Goal: Transaction & Acquisition: Purchase product/service

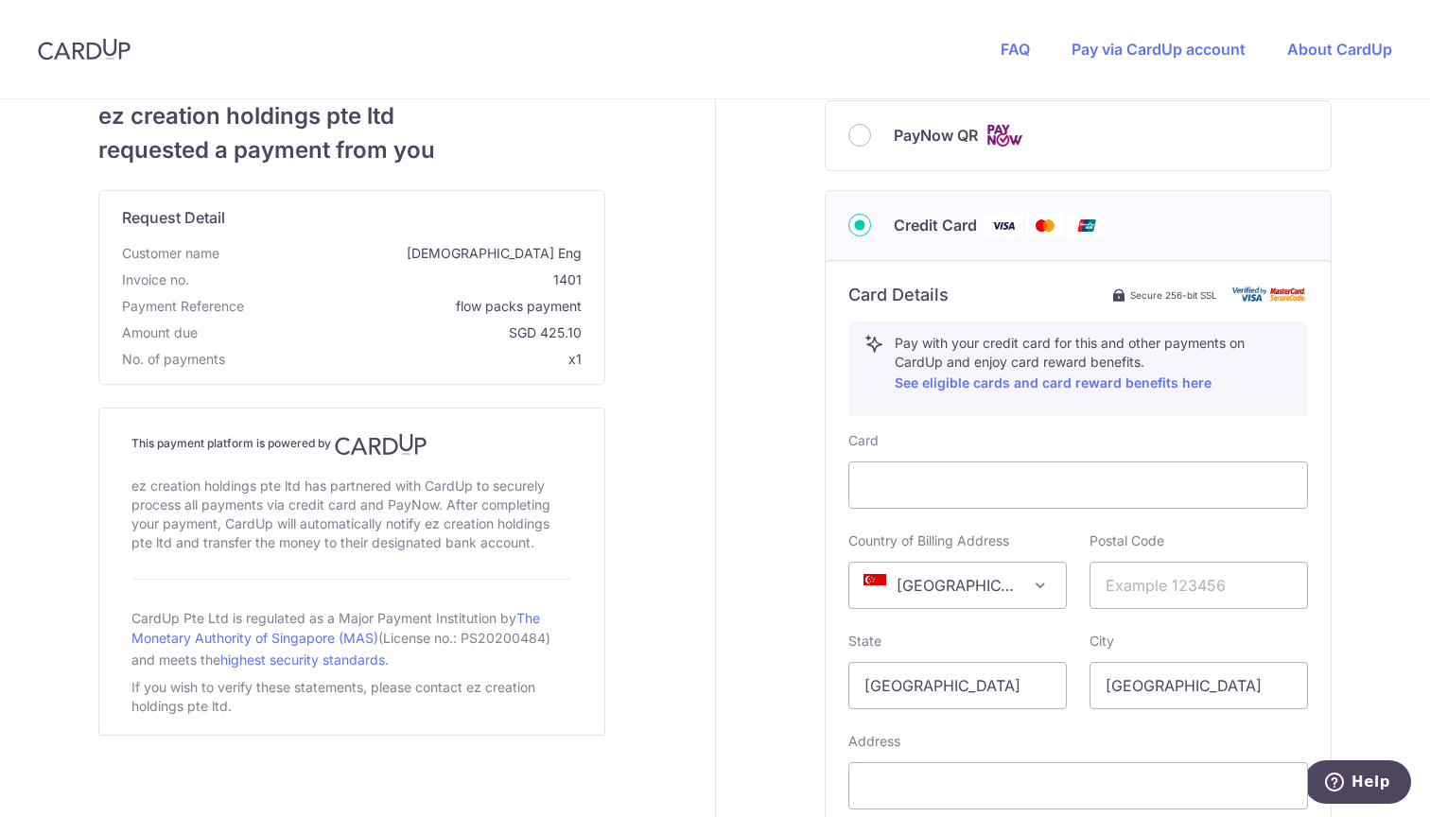
scroll to position [568, 0]
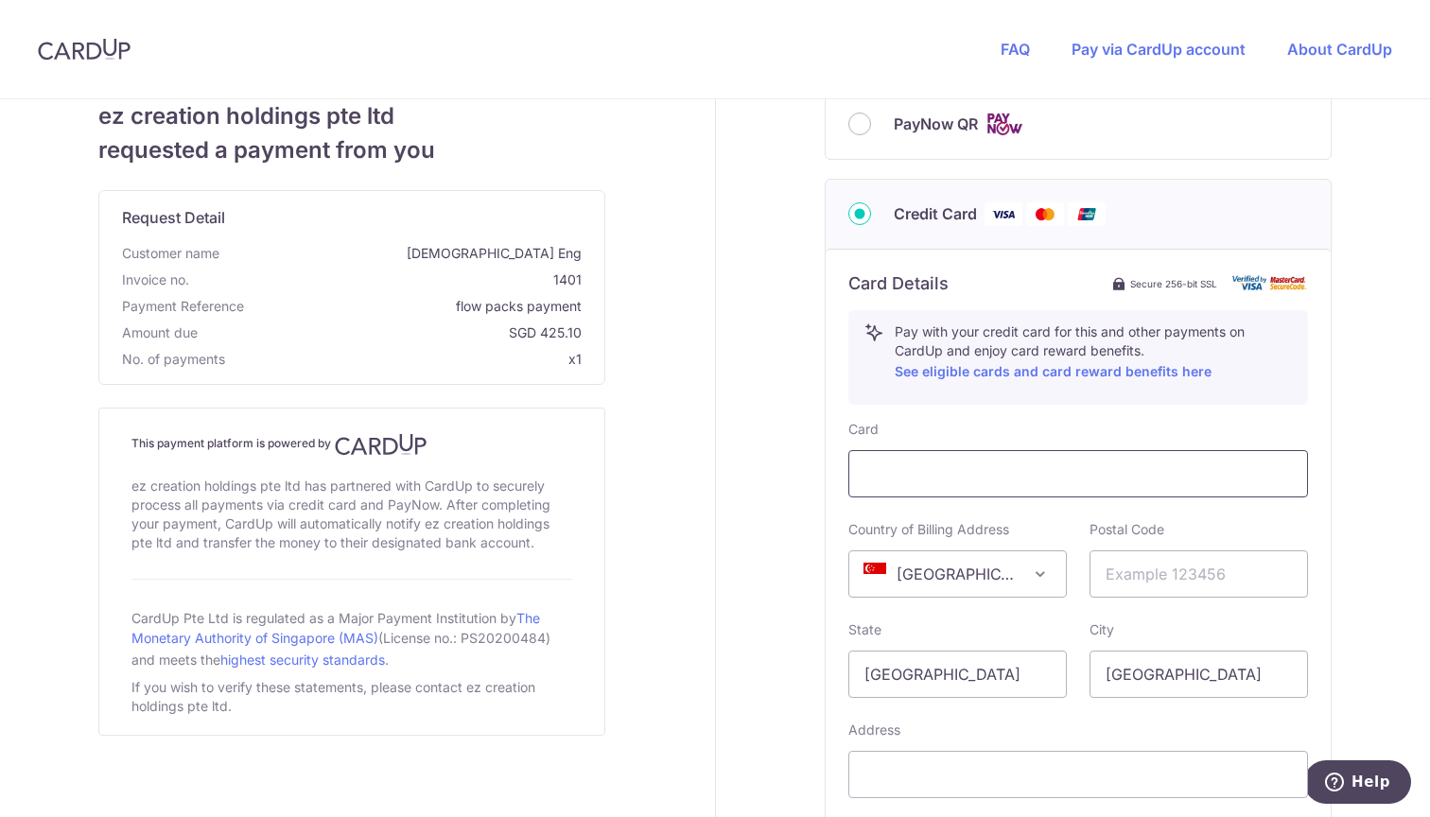
click at [921, 485] on div at bounding box center [1077, 473] width 459 height 47
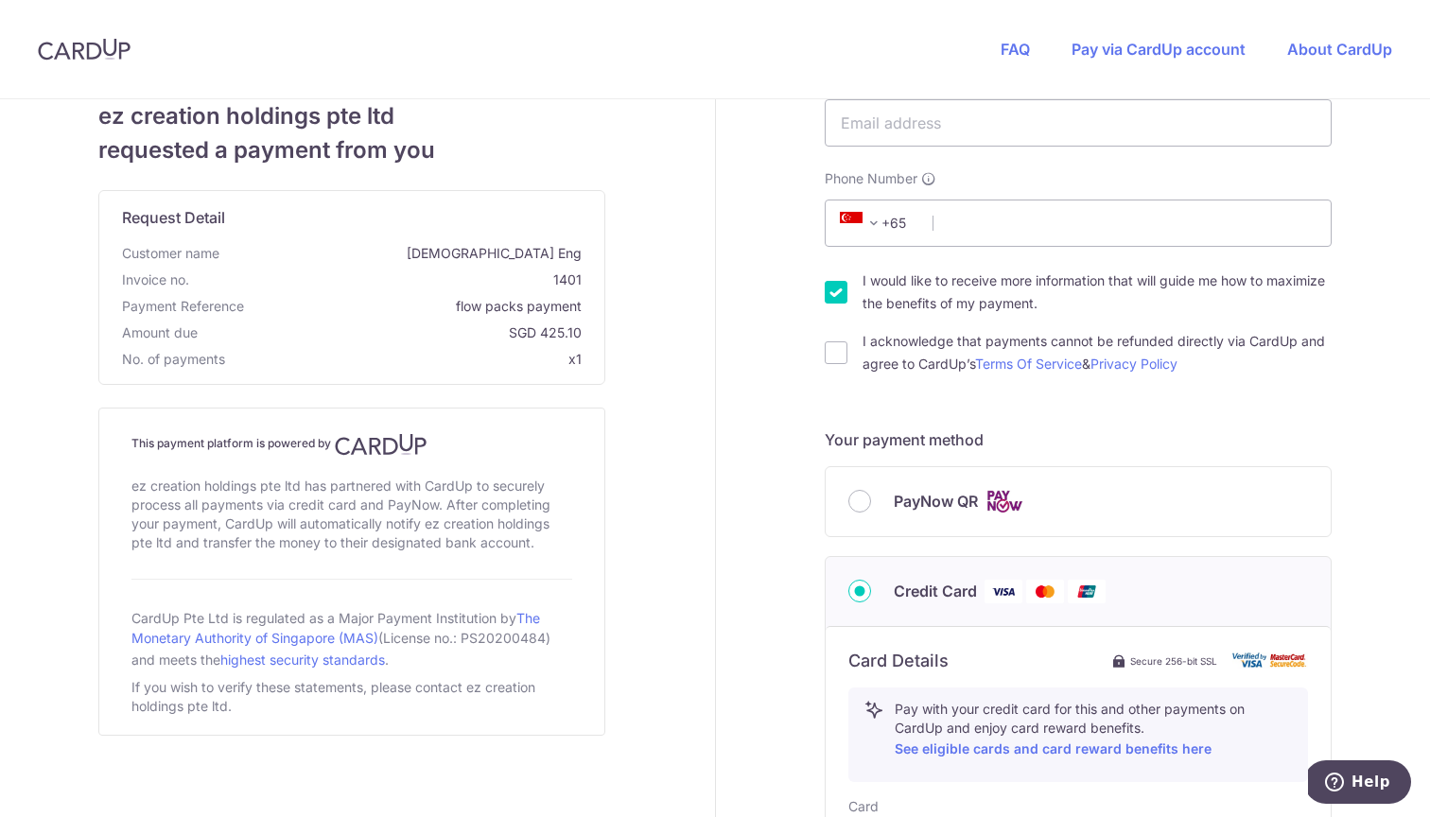
scroll to position [152, 0]
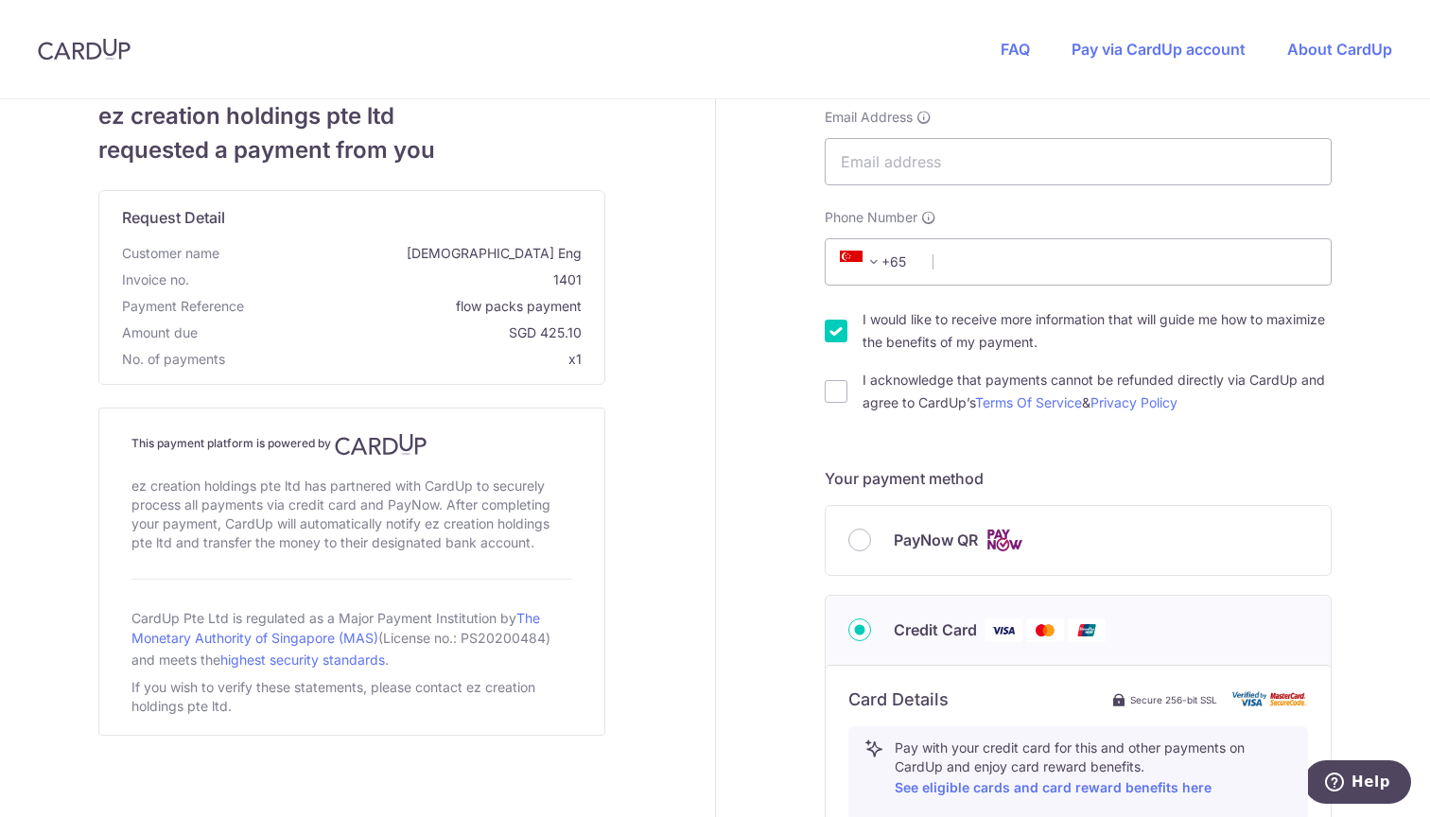
click at [860, 399] on div "I acknowledge that payments cannot be refunded directly via CardUp and agree to…" at bounding box center [1077, 391] width 507 height 45
click at [838, 390] on input "I acknowledge that payments cannot be refunded directly via CardUp and agree to…" at bounding box center [835, 391] width 23 height 23
checkbox input "true"
click at [837, 340] on input "I would like to receive more information that will guide me how to maximize the…" at bounding box center [835, 331] width 23 height 23
checkbox input "false"
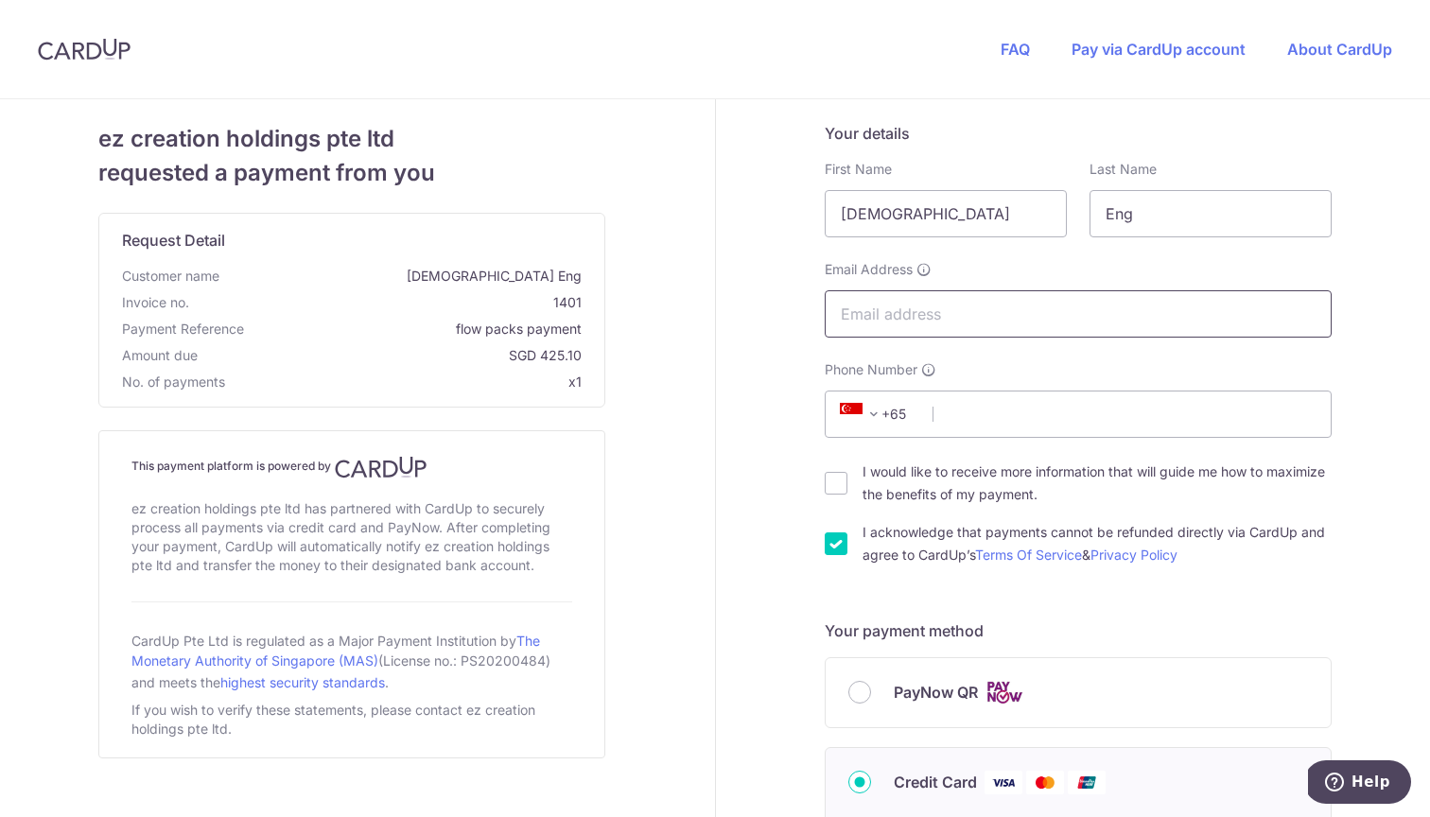
scroll to position [0, 0]
type input "[EMAIL_ADDRESS][DOMAIN_NAME]"
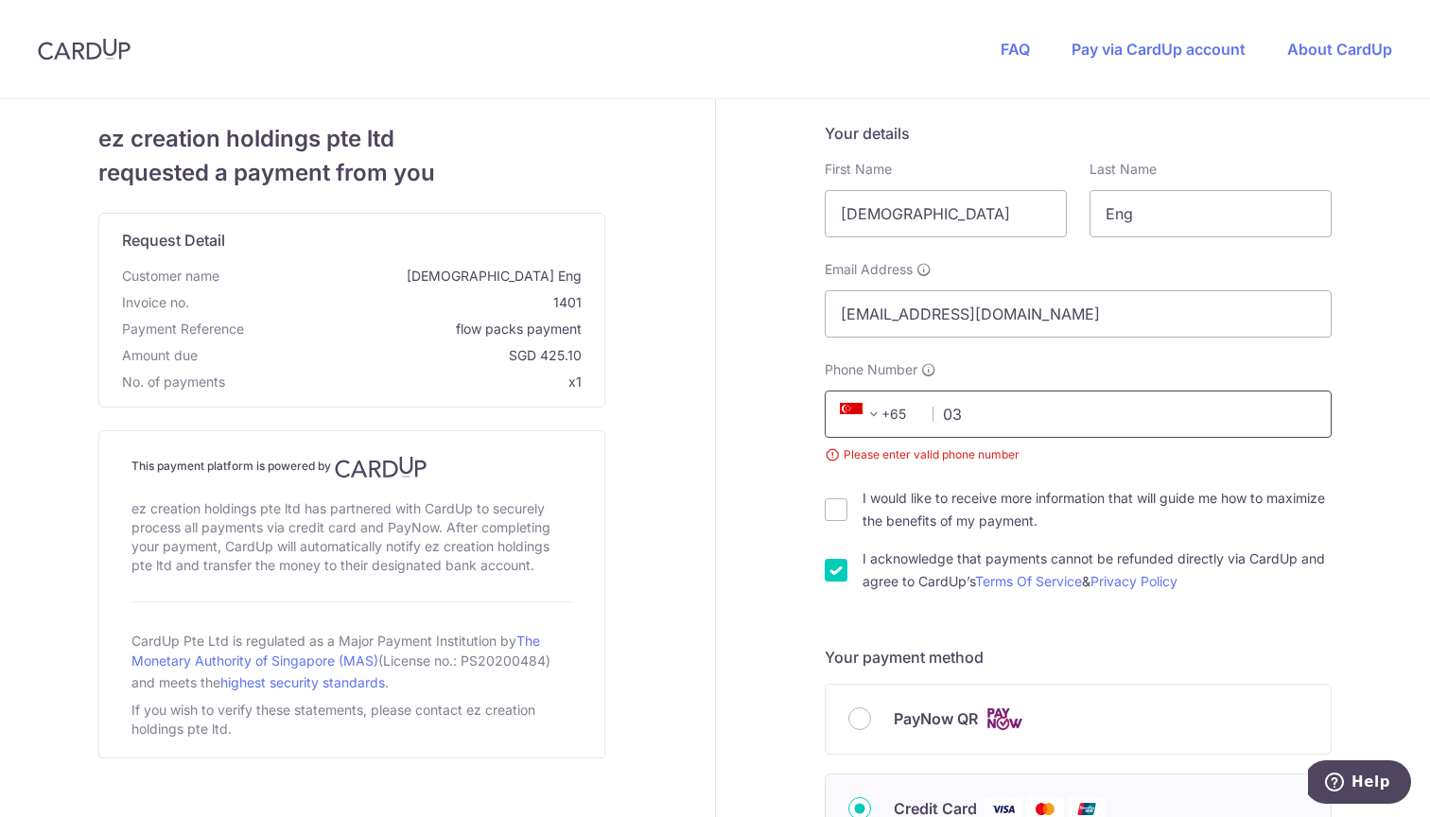
type input "0"
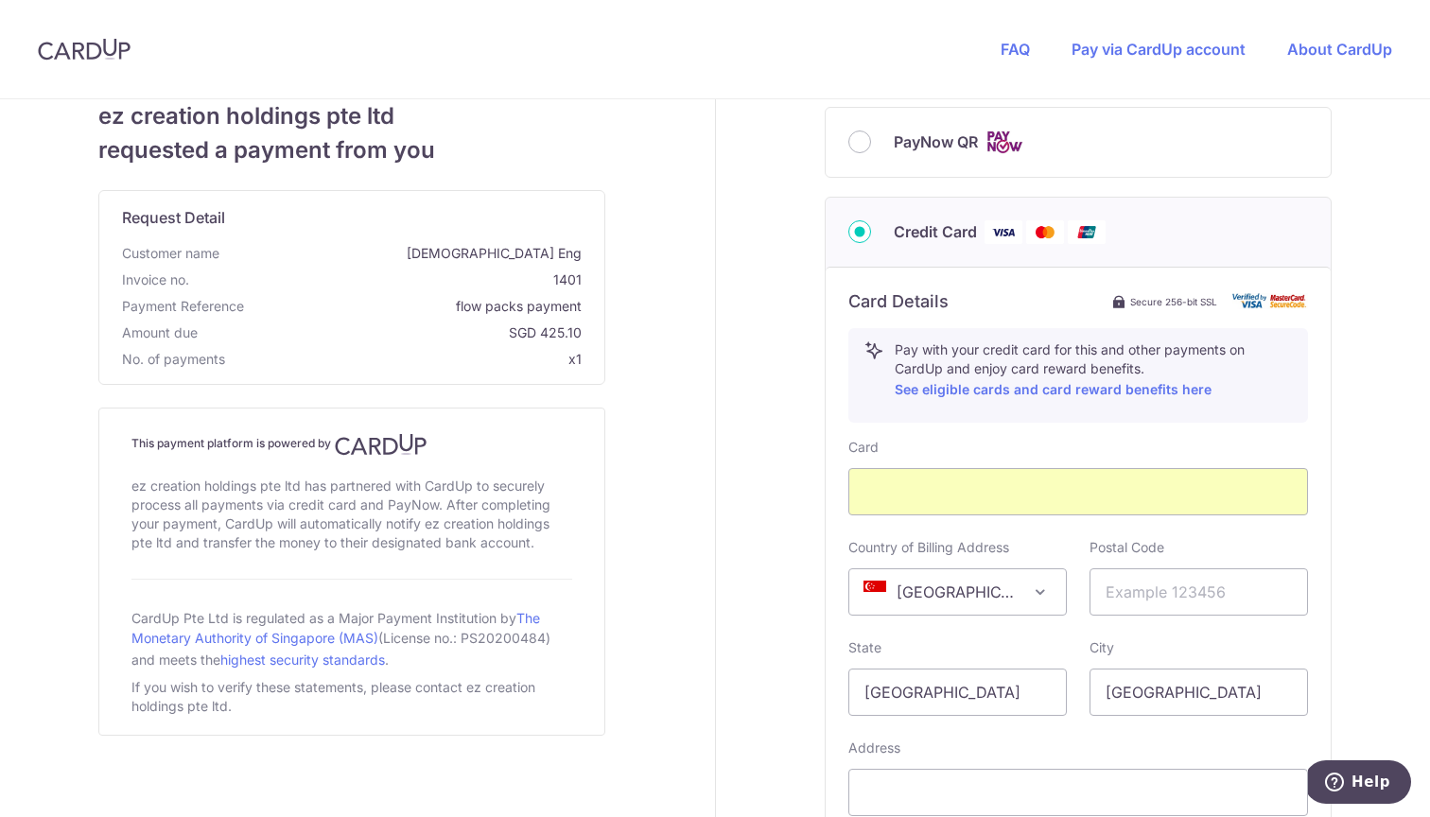
scroll to position [615, 0]
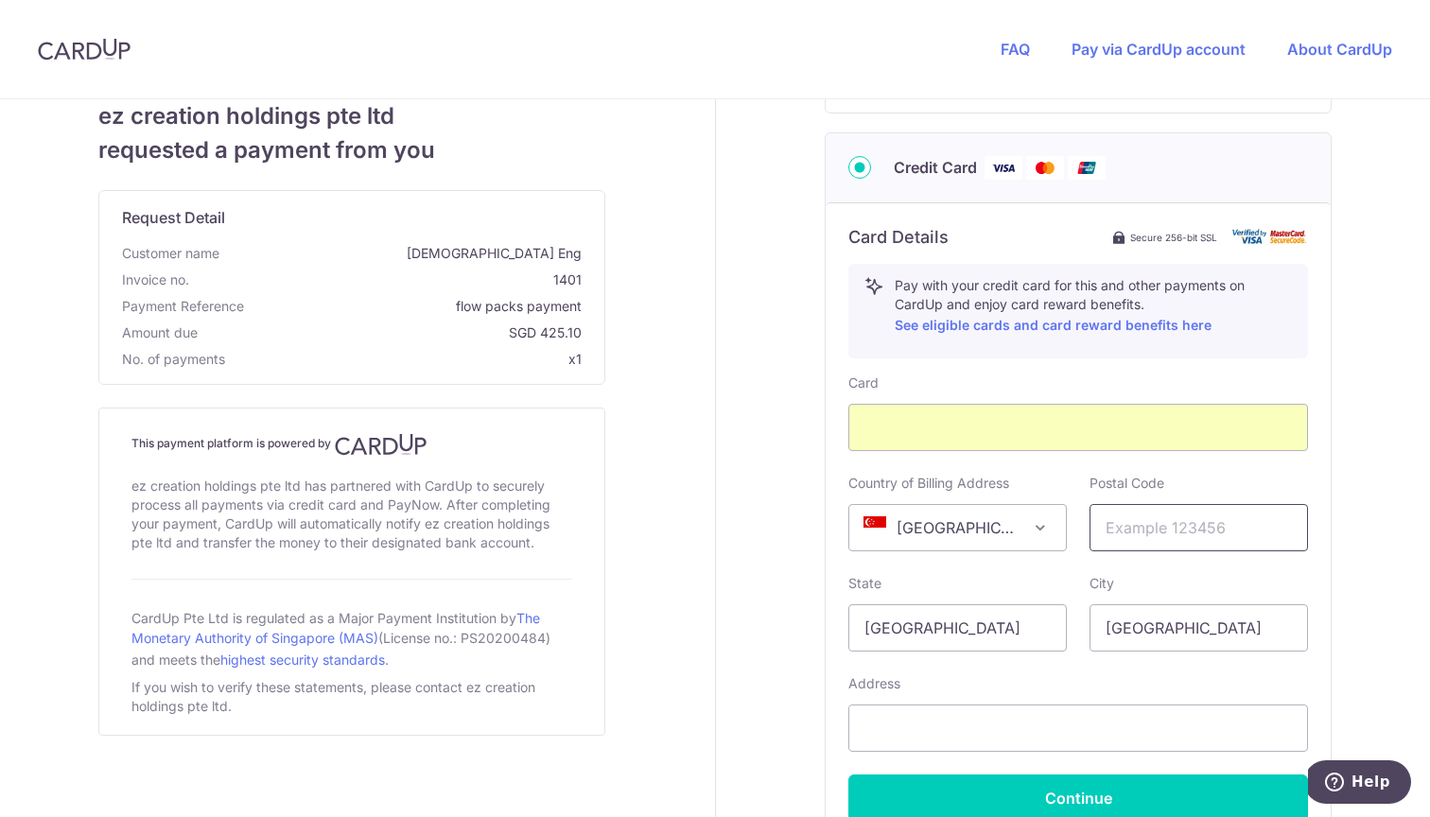
type input "93395189"
type input "038986"
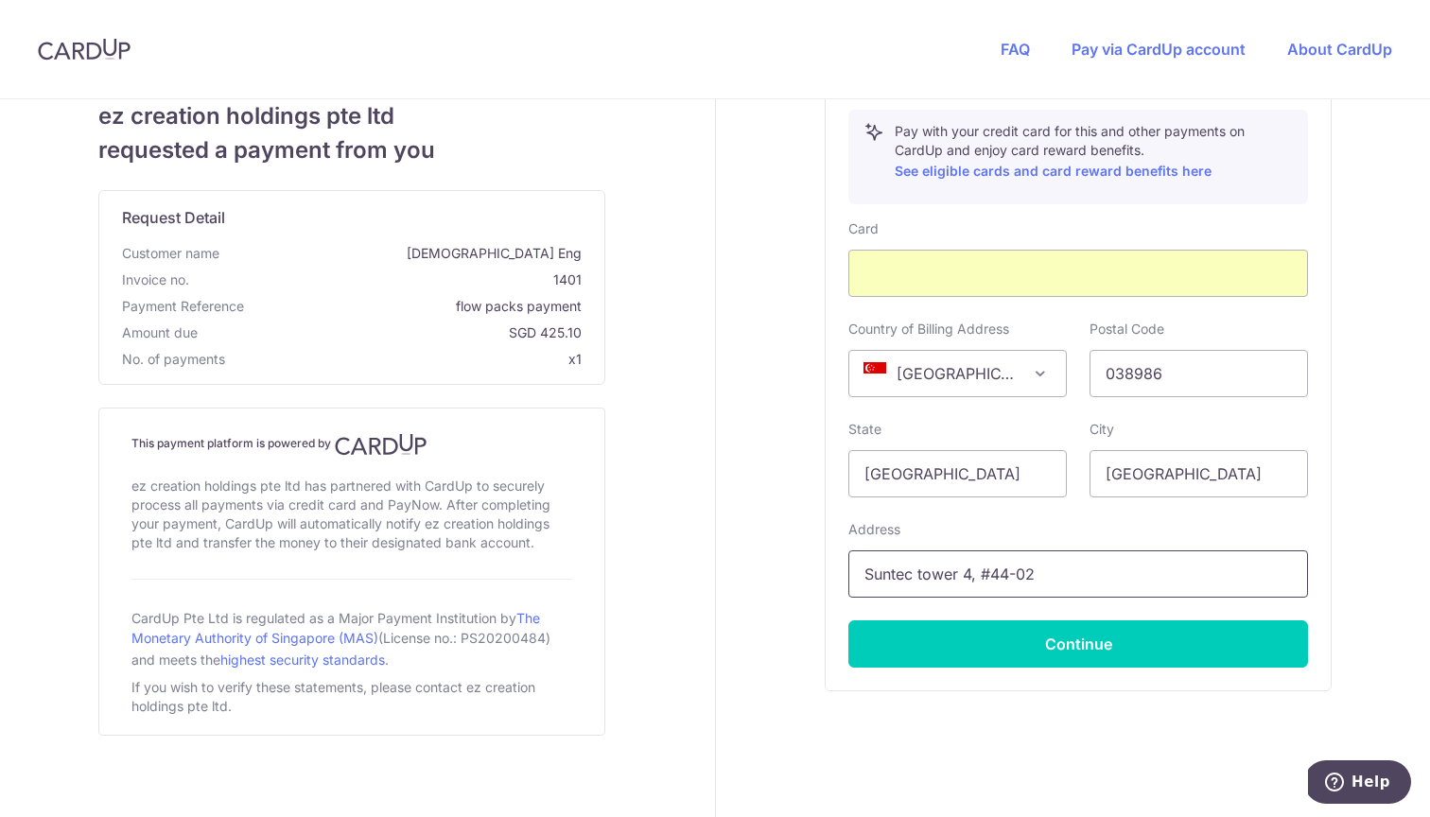
scroll to position [781, 0]
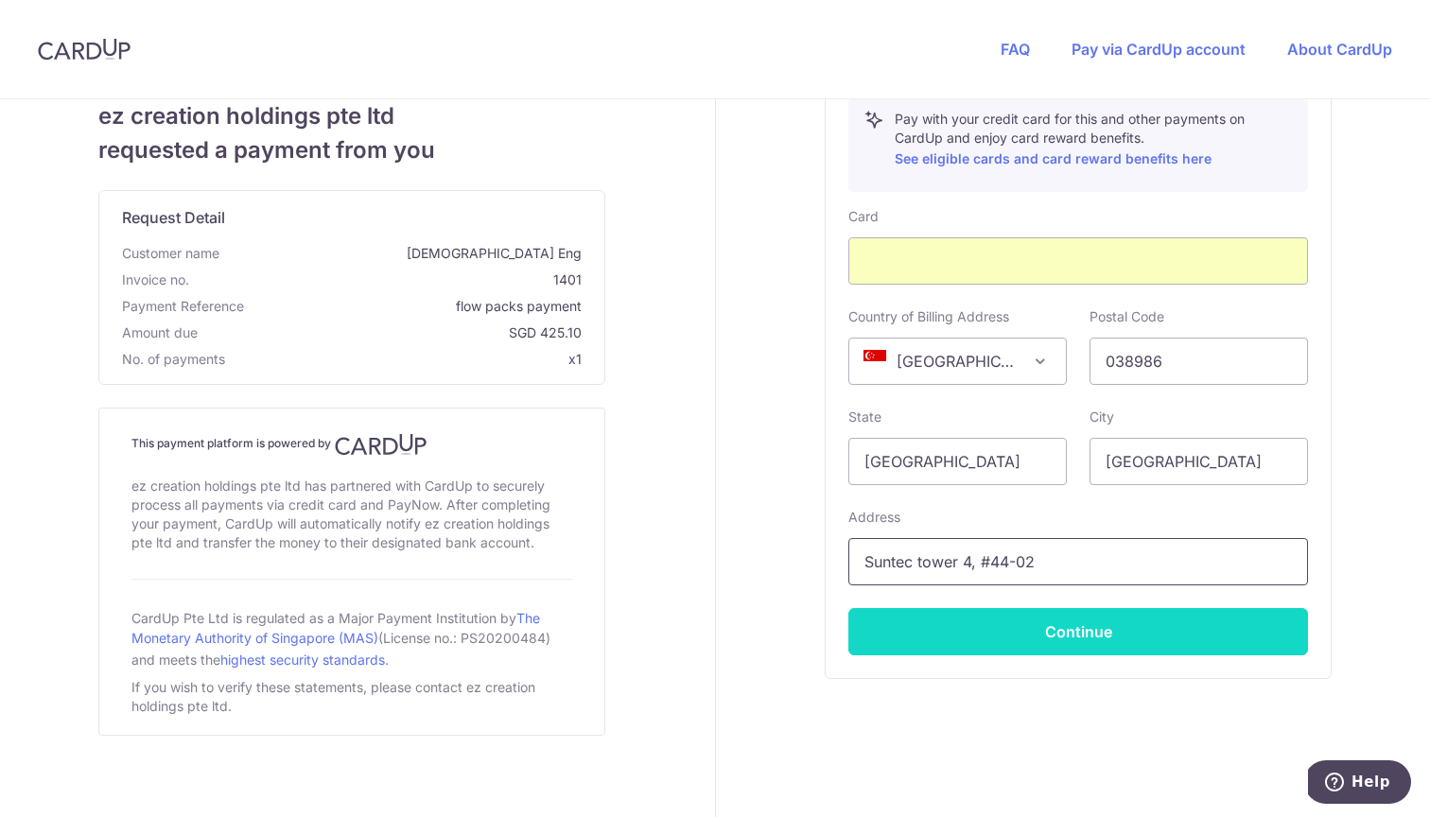
type input "Suntec tower 4, #44-02"
click at [1112, 647] on button "Continue" at bounding box center [1077, 631] width 459 height 47
type input "**** 0869"
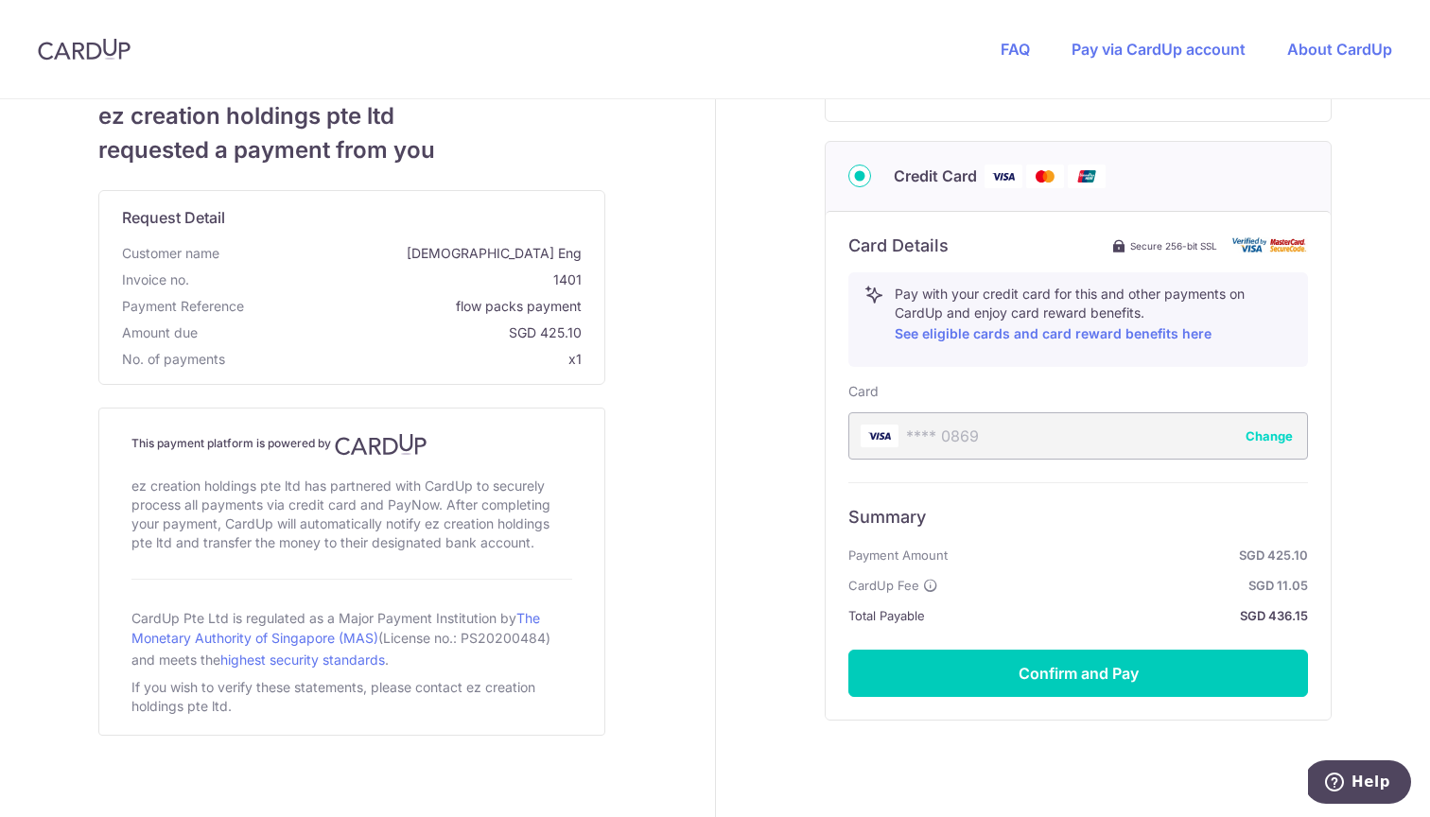
scroll to position [670, 0]
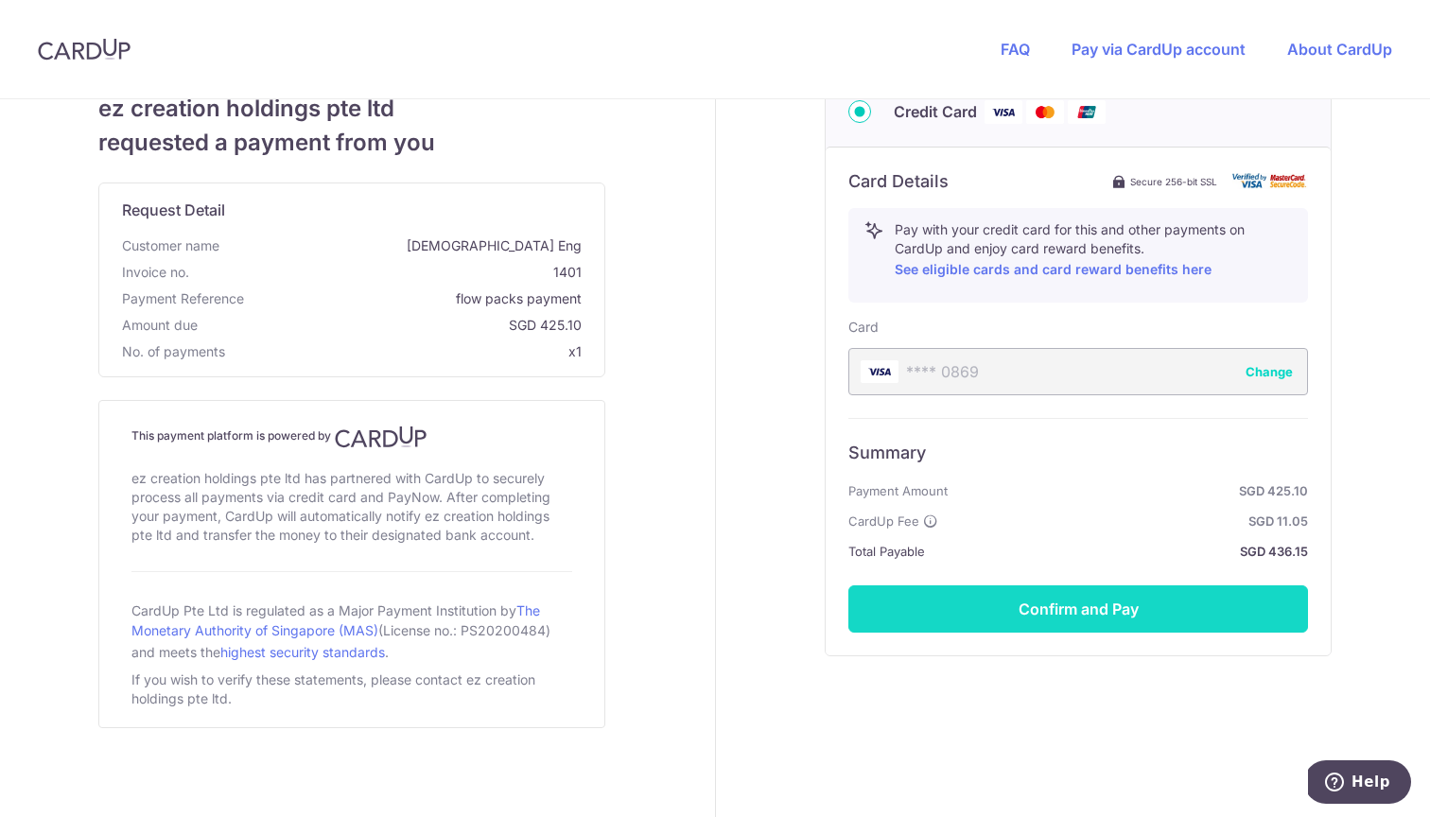
click at [1058, 602] on button "Confirm and Pay" at bounding box center [1077, 608] width 459 height 47
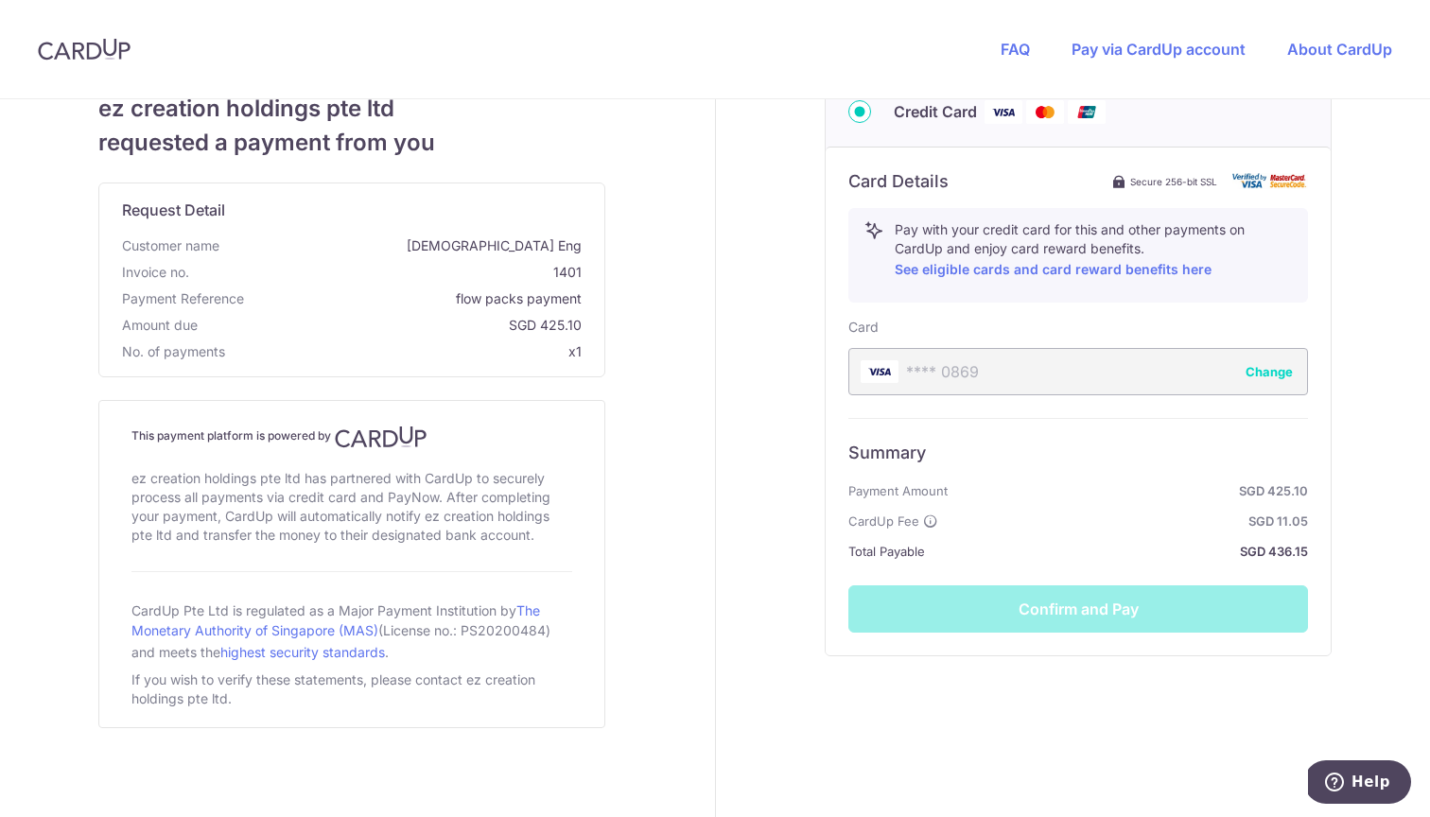
click at [1031, 599] on div "Summary Payment Amount SGD 425.10 CardUp Fee SGD 11.05 Total Payable SGD 436.15…" at bounding box center [1077, 525] width 459 height 215
